Goal: Task Accomplishment & Management: Complete application form

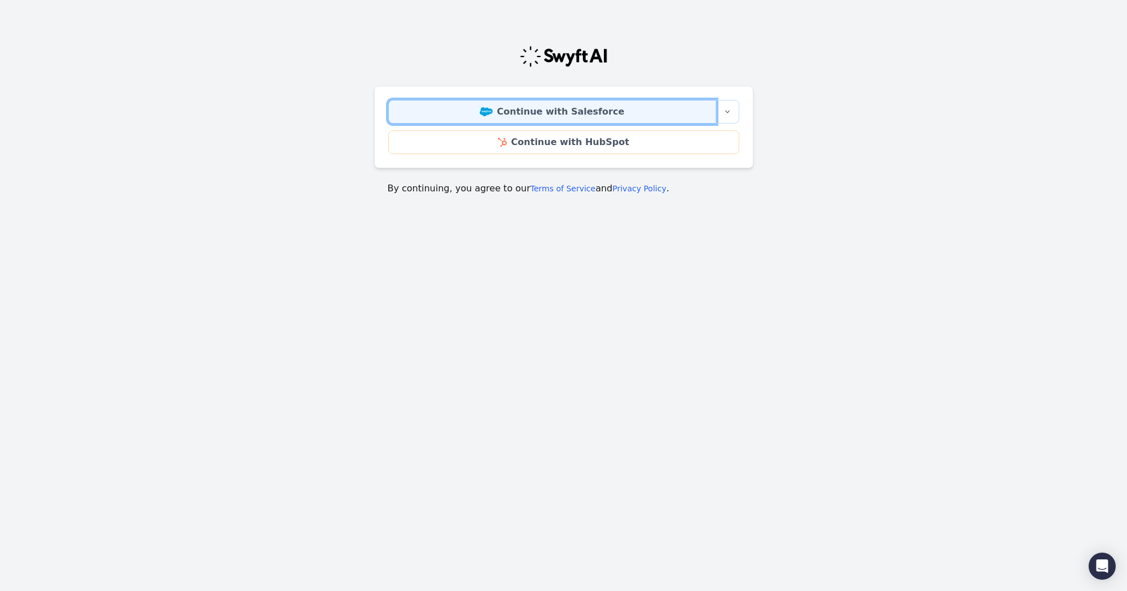
click at [582, 116] on link "Continue with Salesforce" at bounding box center [552, 112] width 328 height 24
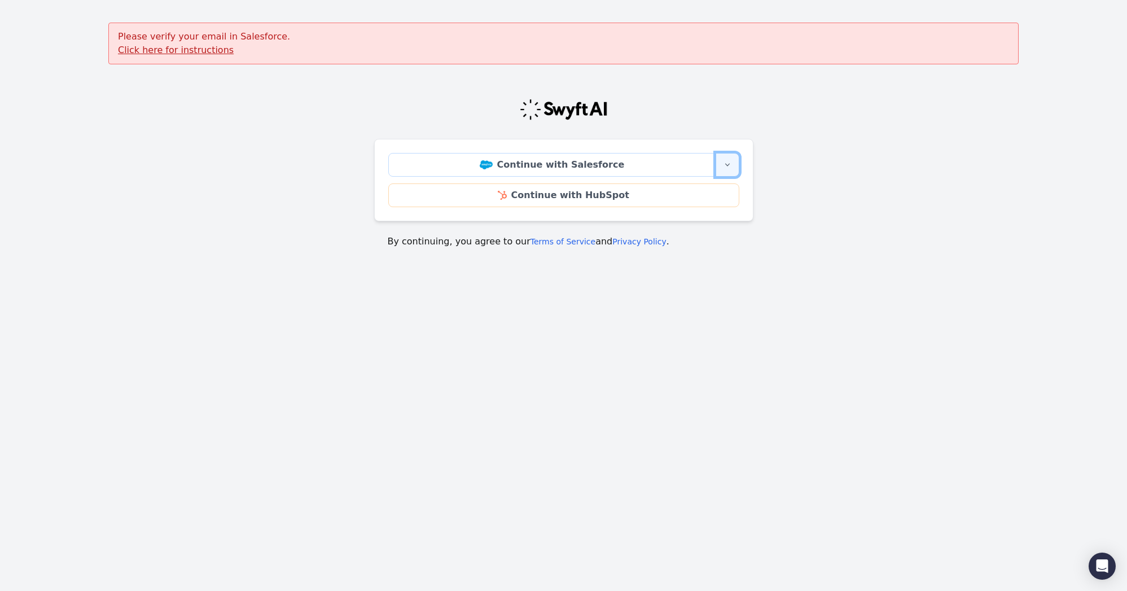
click at [727, 164] on icon "button" at bounding box center [727, 164] width 9 height 9
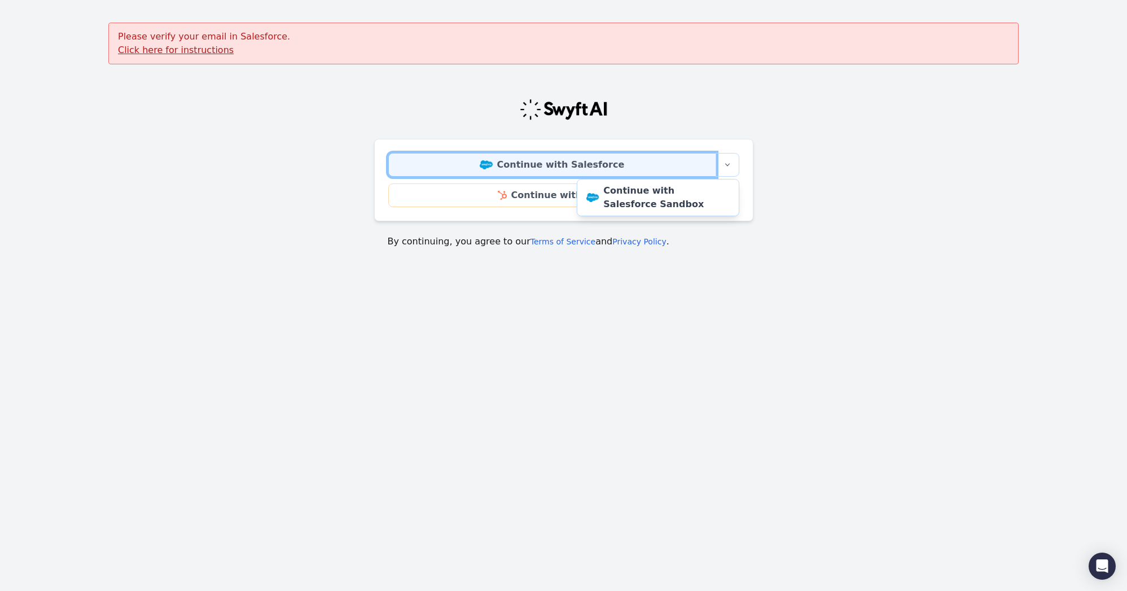
click at [599, 156] on link "Continue with Salesforce" at bounding box center [552, 165] width 328 height 24
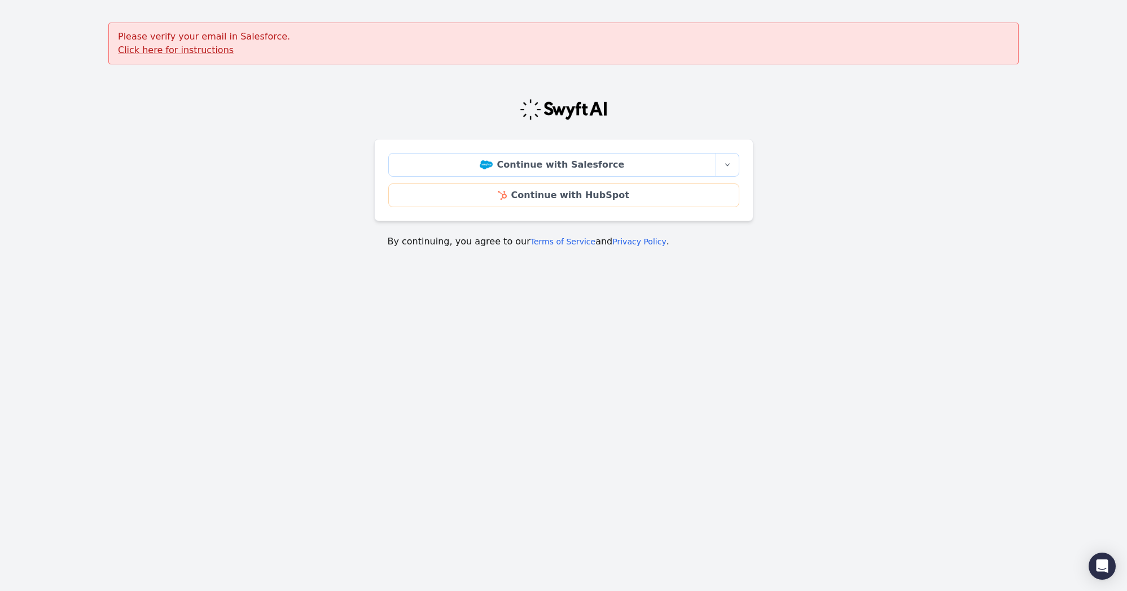
click at [177, 47] on u "Click here for instructions" at bounding box center [176, 50] width 116 height 11
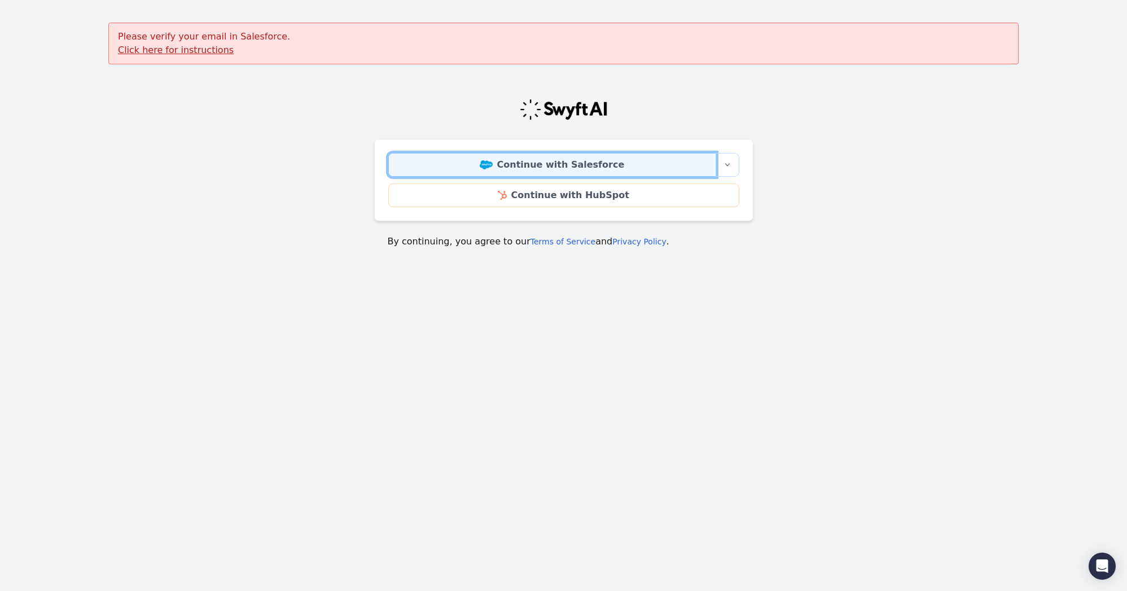
click at [573, 164] on link "Continue with Salesforce" at bounding box center [552, 165] width 328 height 24
